Goal: Task Accomplishment & Management: Manage account settings

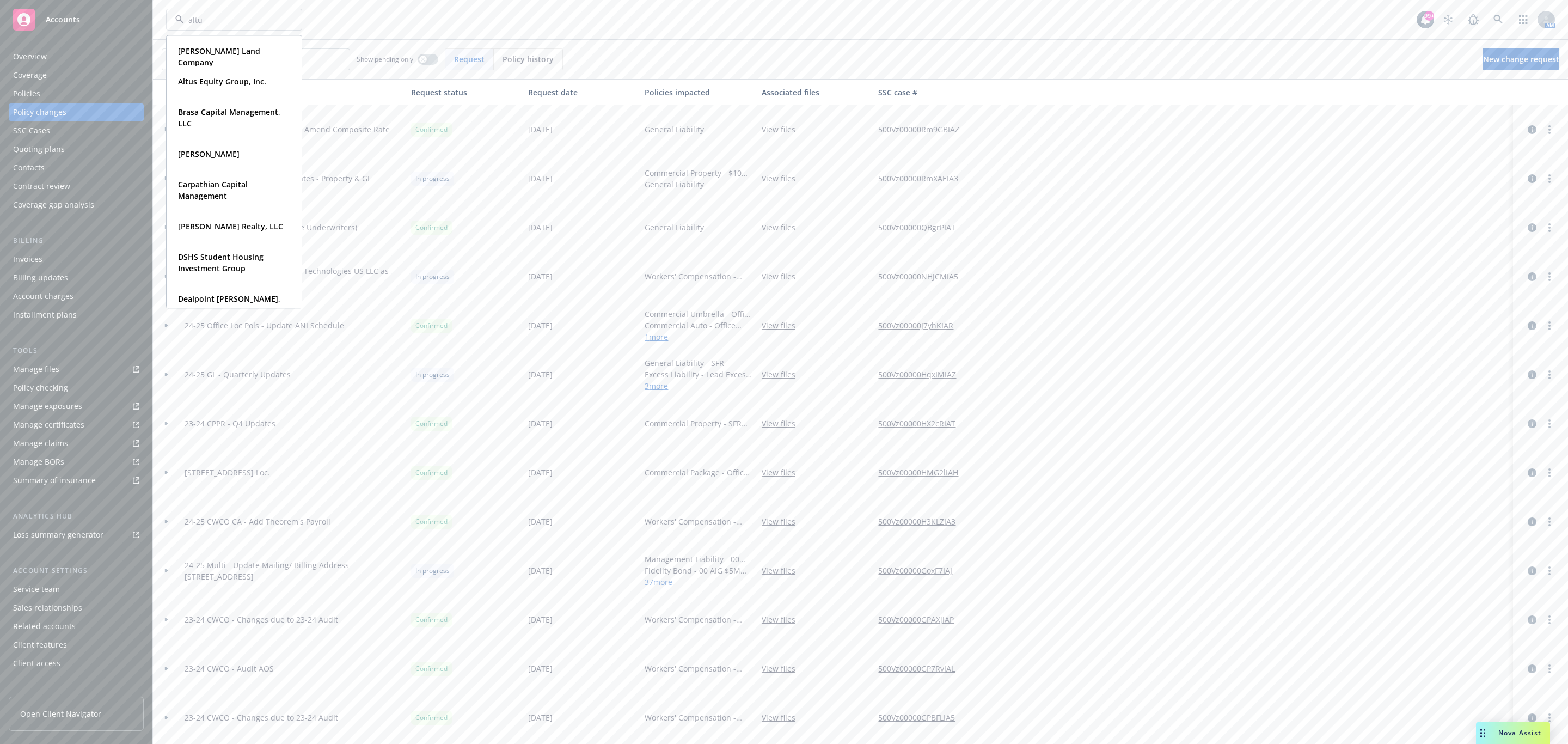
type input "altus"
click at [213, 49] on strong "Altus Equity Group, Inc." at bounding box center [222, 51] width 88 height 10
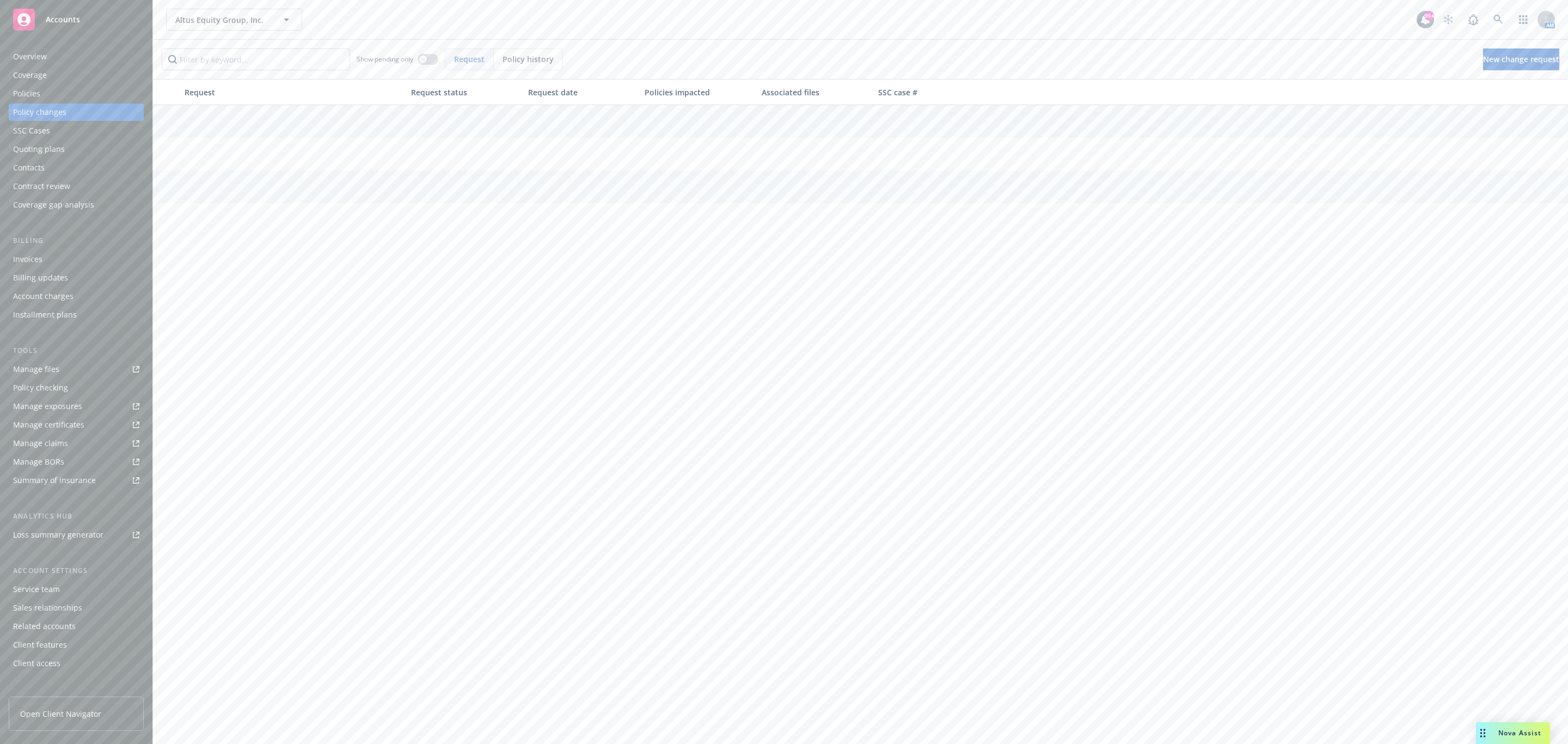
click at [46, 426] on div "Manage certificates" at bounding box center [48, 424] width 71 height 18
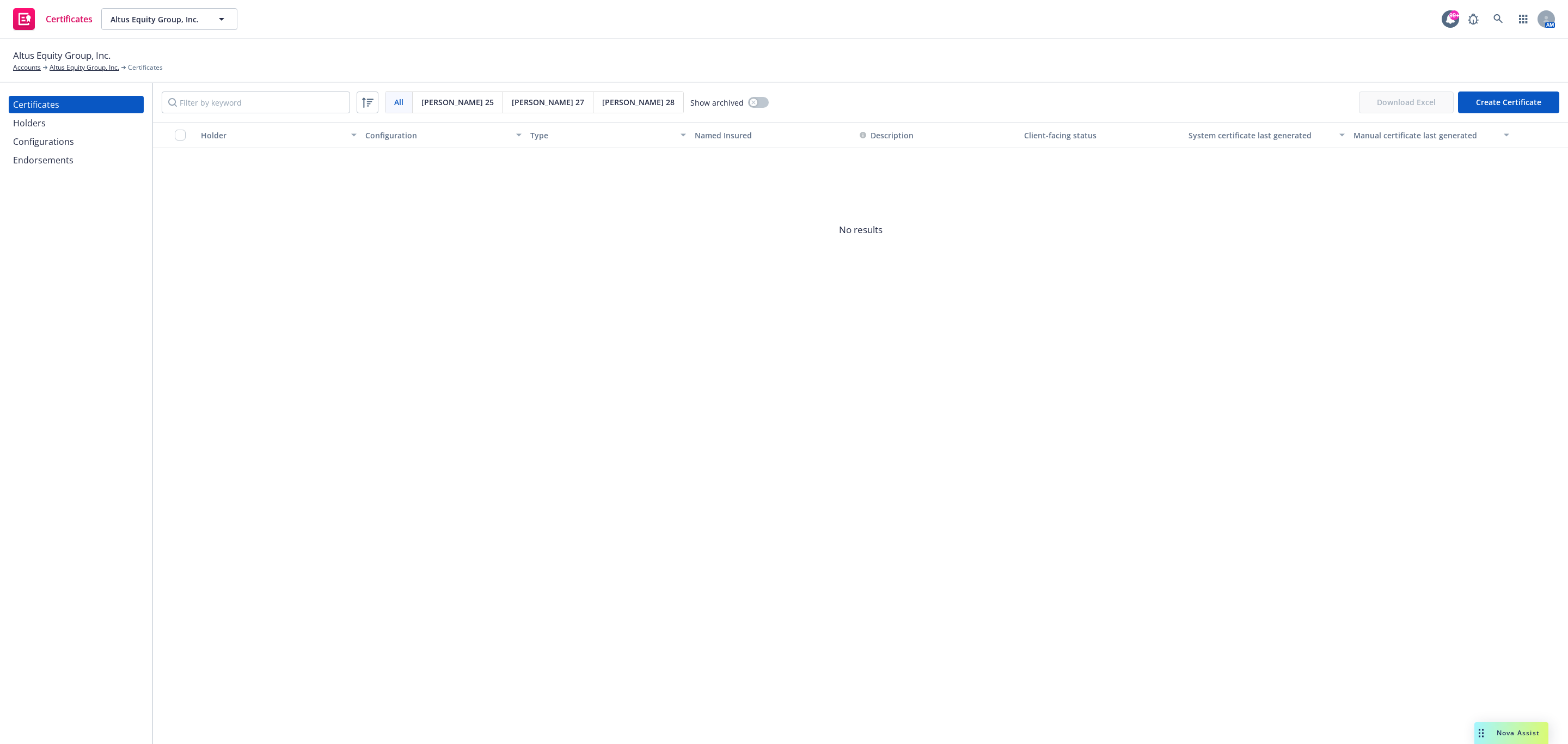
click at [60, 147] on div "Configurations" at bounding box center [43, 141] width 61 height 18
